Goal: Information Seeking & Learning: Learn about a topic

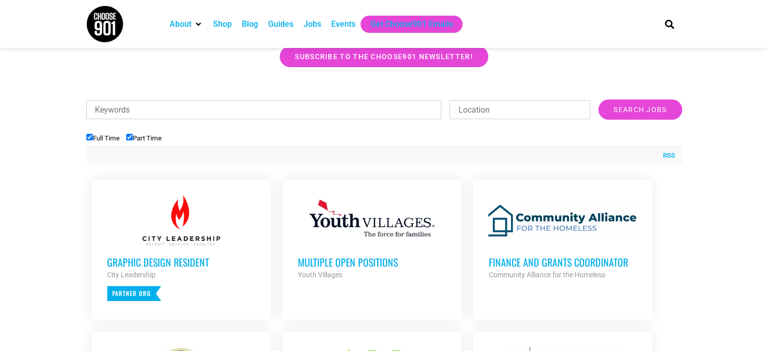
scroll to position [279, 0]
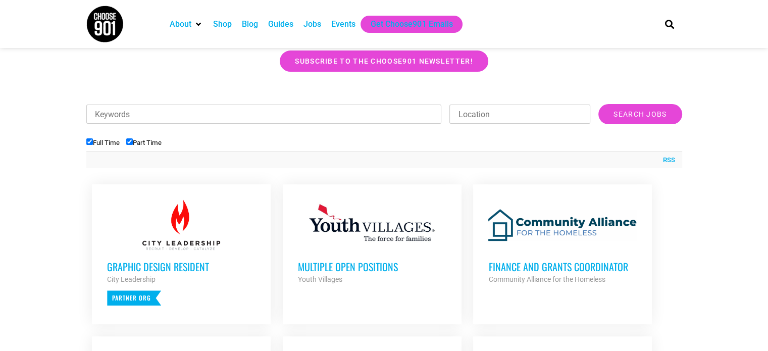
click at [133, 142] on input "Part Time" at bounding box center [129, 141] width 7 height 7
checkbox input "false"
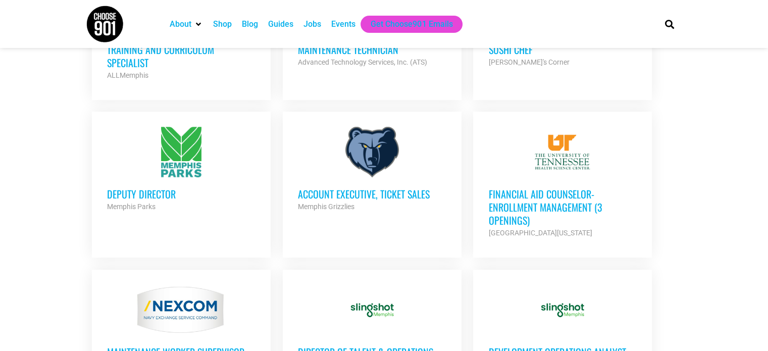
scroll to position [641, 0]
click at [536, 138] on div at bounding box center [563, 151] width 149 height 51
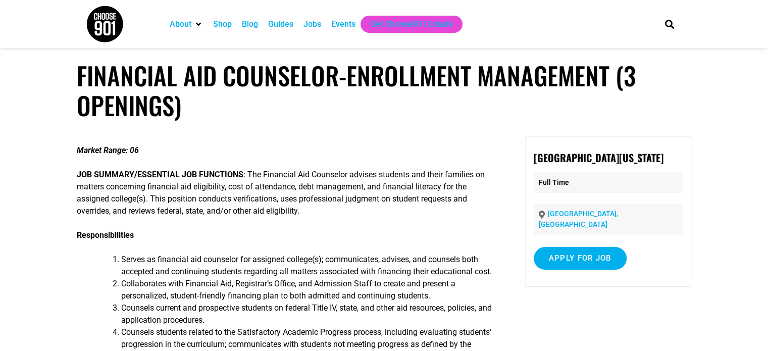
scroll to position [4, 0]
click at [320, 19] on div "Jobs" at bounding box center [313, 24] width 18 height 12
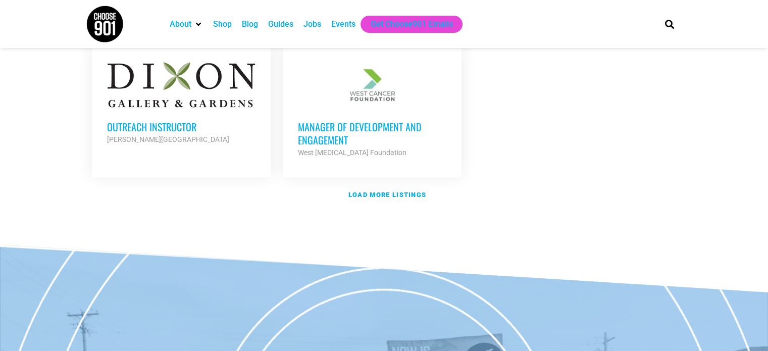
scroll to position [1135, 0]
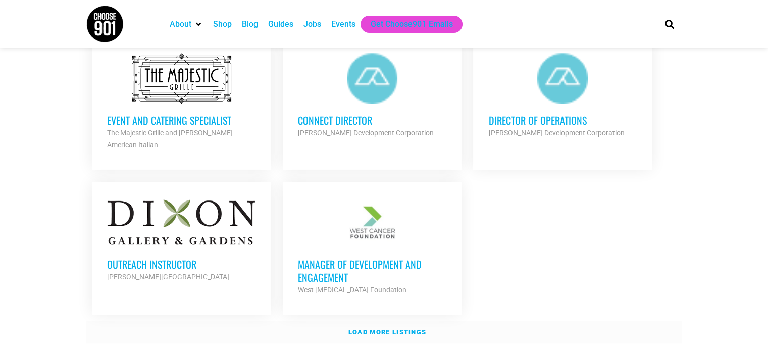
click at [407, 328] on strong "Load more listings" at bounding box center [388, 332] width 78 height 8
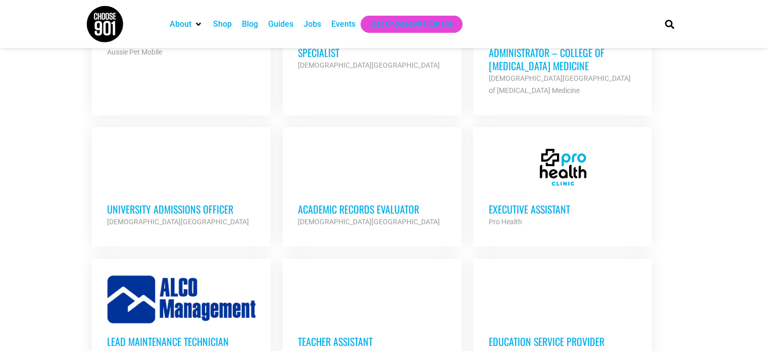
scroll to position [1662, 0]
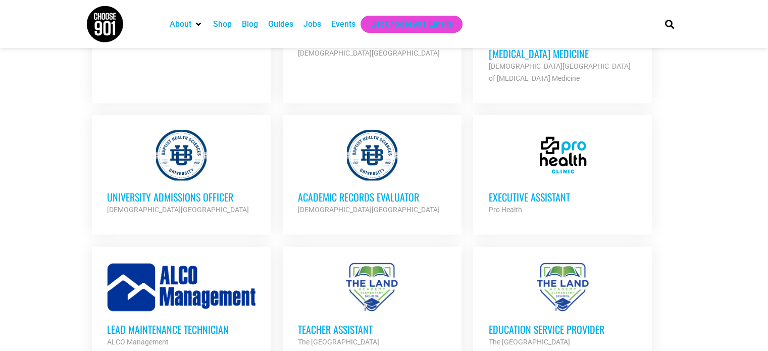
click at [391, 148] on div at bounding box center [372, 155] width 149 height 51
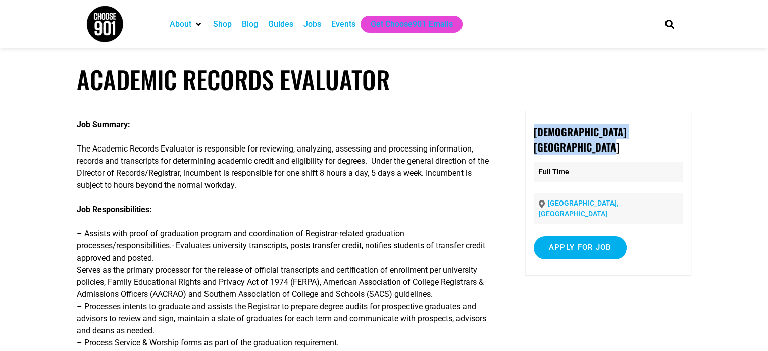
drag, startPoint x: 598, startPoint y: 147, endPoint x: 529, endPoint y: 127, distance: 71.6
click at [529, 127] on div "[DEMOGRAPHIC_DATA][GEOGRAPHIC_DATA] Full Time [GEOGRAPHIC_DATA], [GEOGRAPHIC_DA…" at bounding box center [608, 193] width 166 height 165
